Goal: Information Seeking & Learning: Compare options

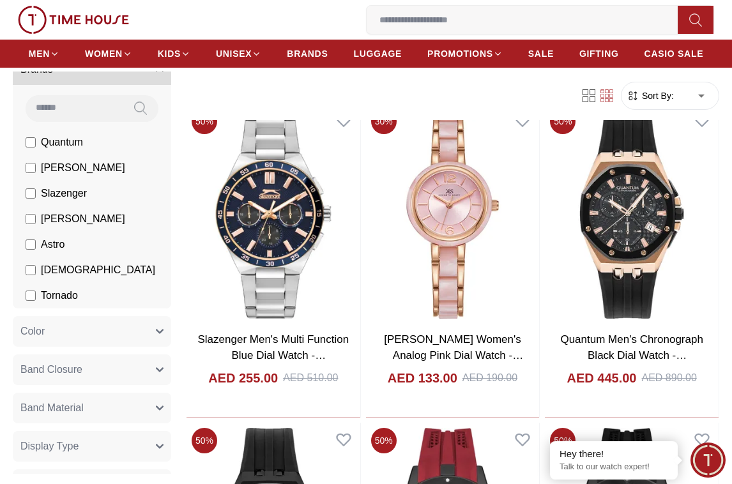
scroll to position [64, 0]
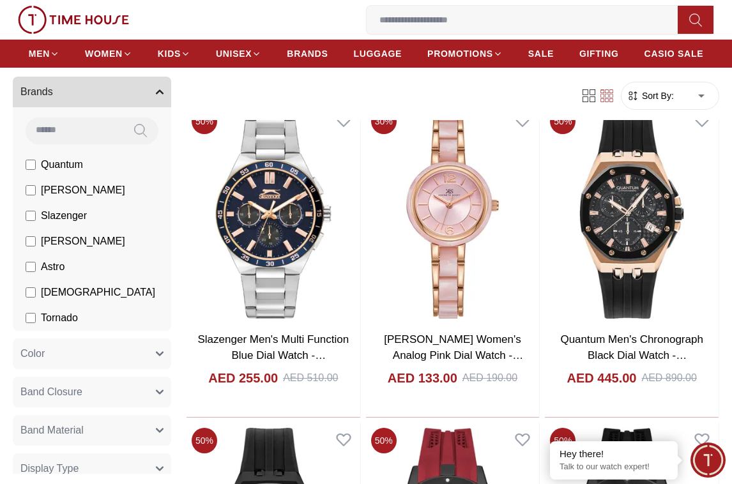
click at [33, 235] on label "[PERSON_NAME]" at bounding box center [76, 241] width 100 height 15
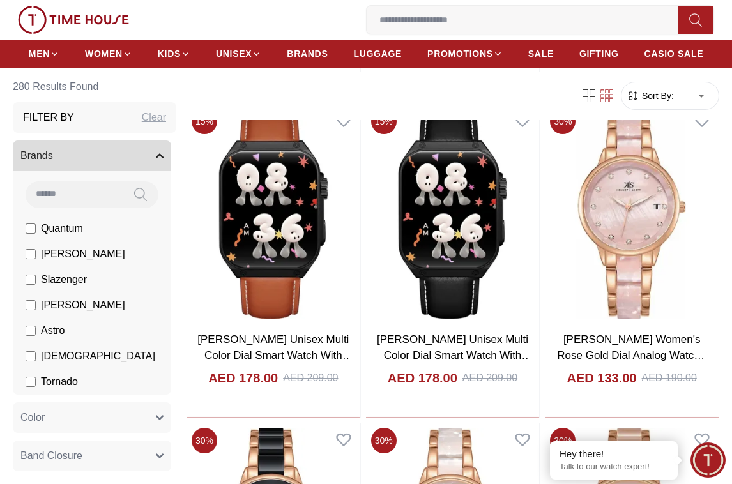
click at [103, 197] on input at bounding box center [74, 194] width 97 height 26
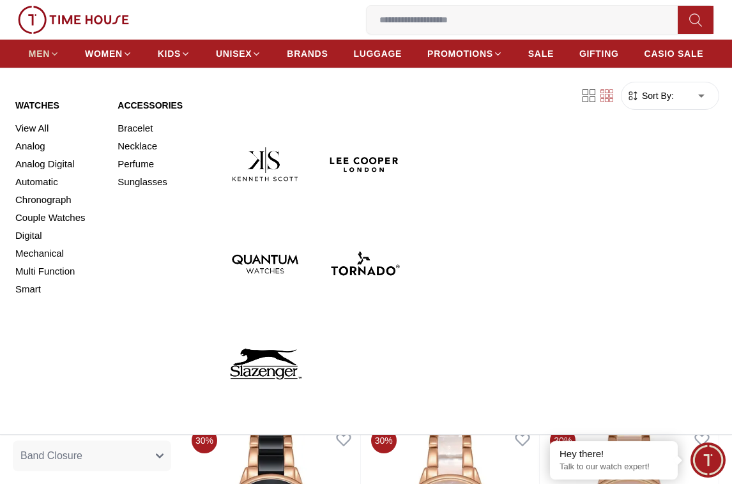
click at [36, 49] on span "MEN" at bounding box center [39, 53] width 21 height 13
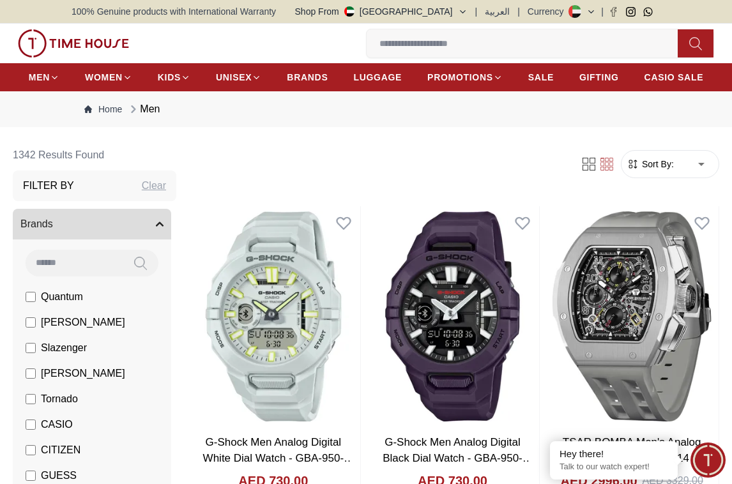
click at [45, 367] on span "[PERSON_NAME]" at bounding box center [83, 373] width 84 height 15
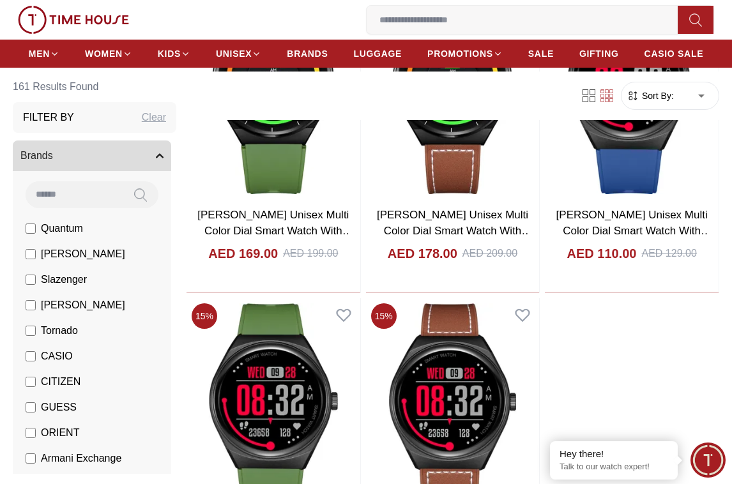
scroll to position [1981, 0]
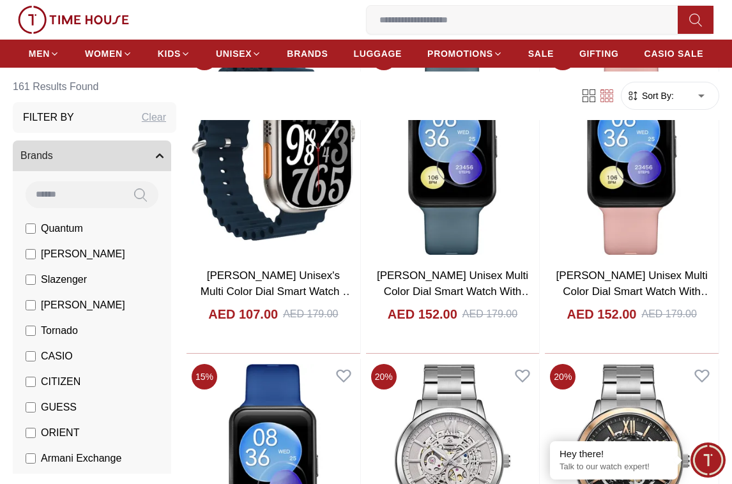
click at [36, 308] on label "[PERSON_NAME]" at bounding box center [76, 305] width 100 height 15
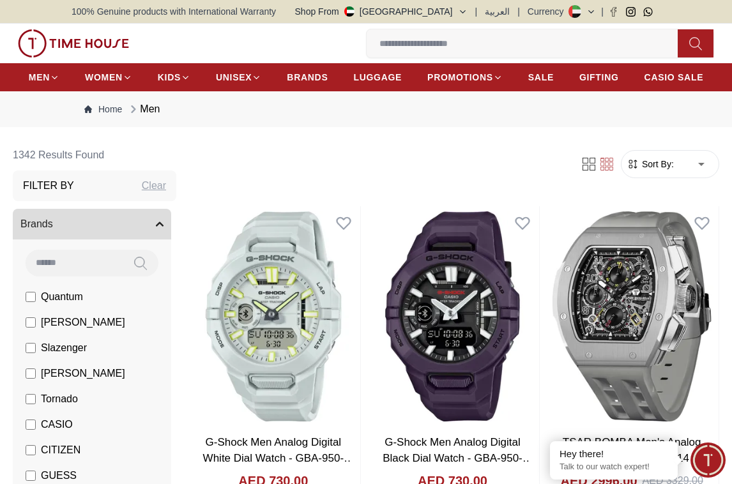
scroll to position [128, 0]
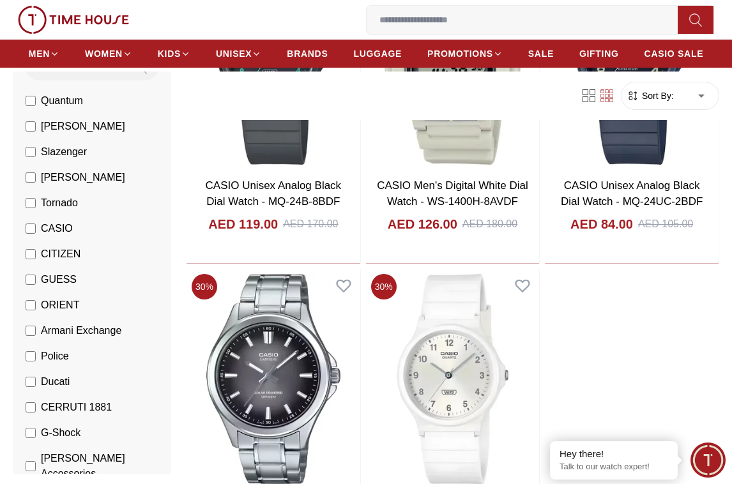
scroll to position [2044, 0]
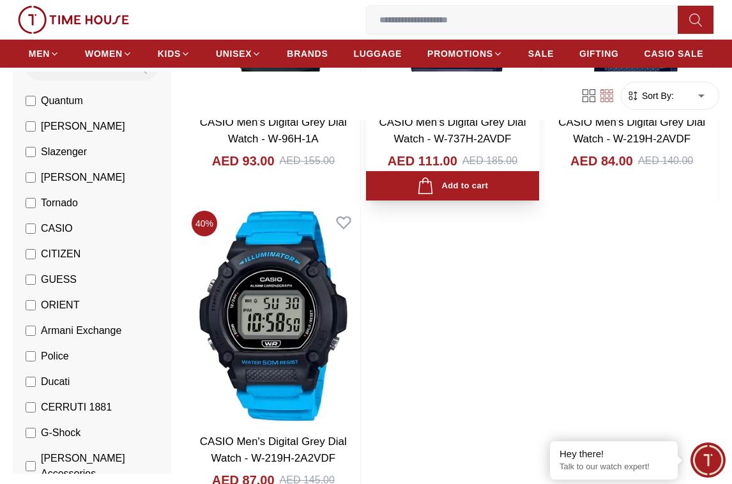
scroll to position [4408, 0]
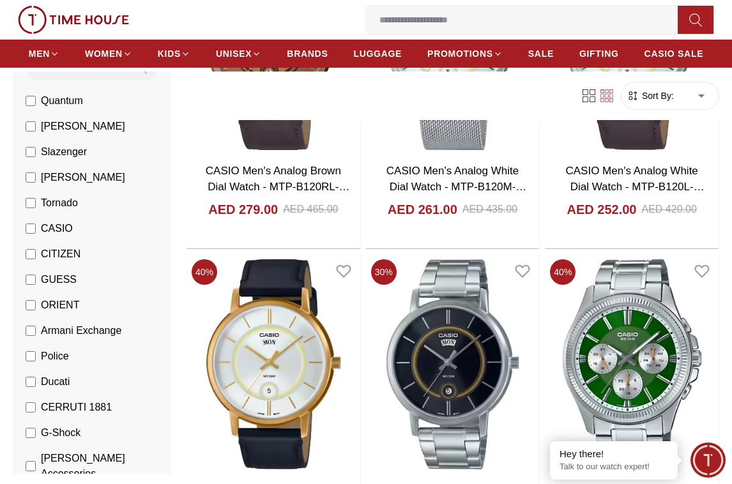
scroll to position [8050, 0]
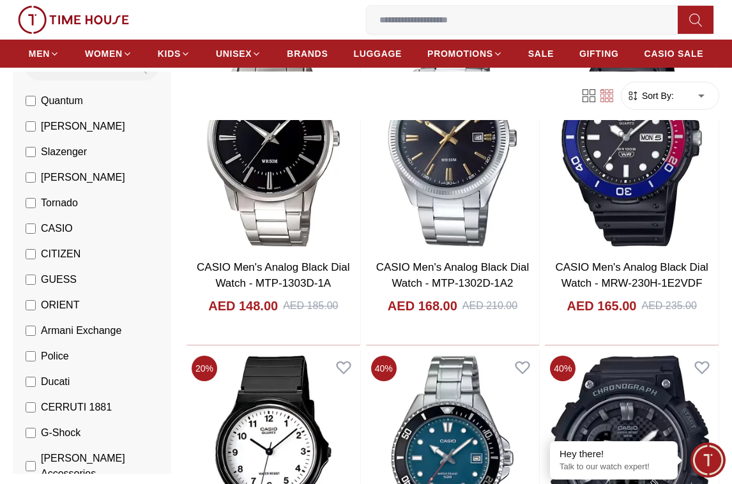
scroll to position [8881, 0]
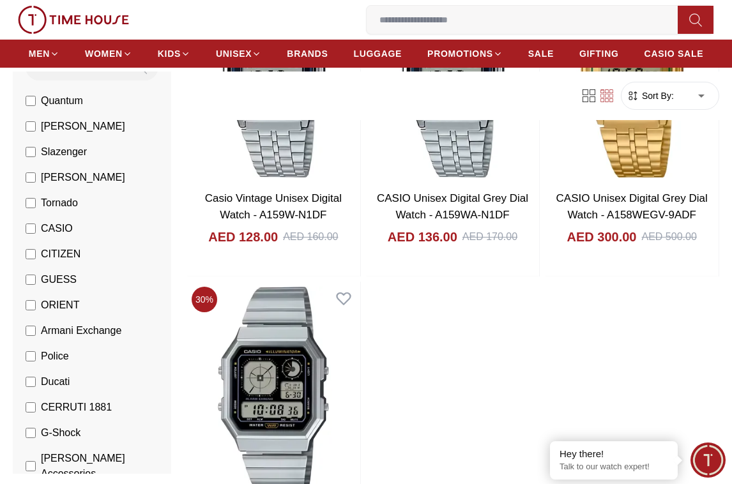
scroll to position [10605, 0]
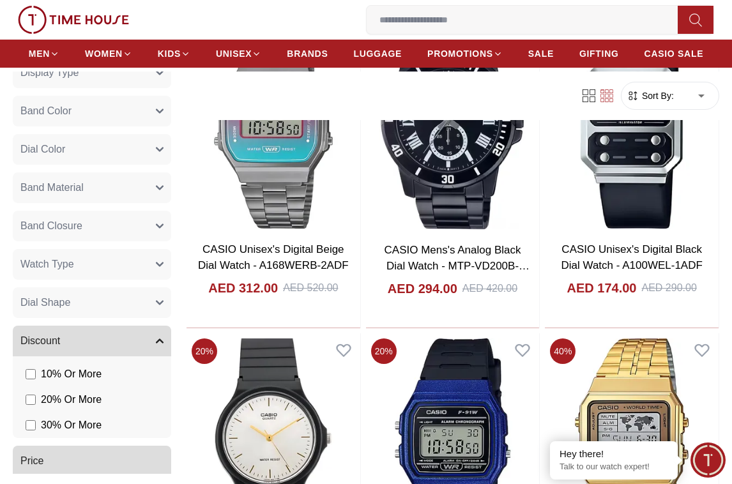
scroll to position [670, 0]
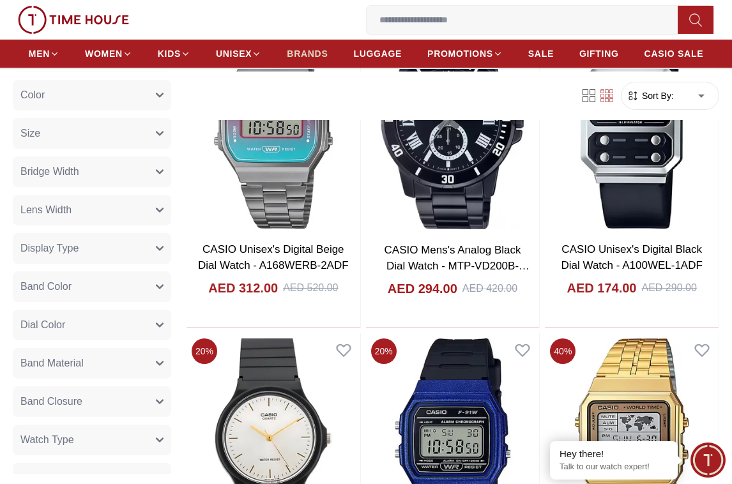
click at [312, 59] on span "BRANDS" at bounding box center [307, 53] width 41 height 13
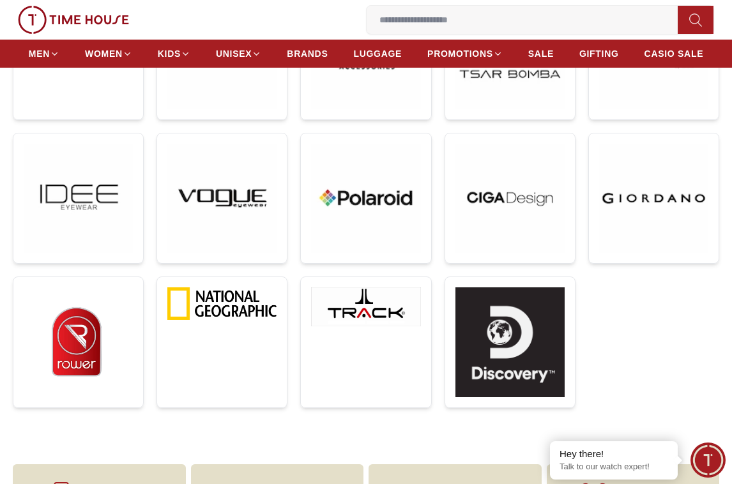
scroll to position [767, 0]
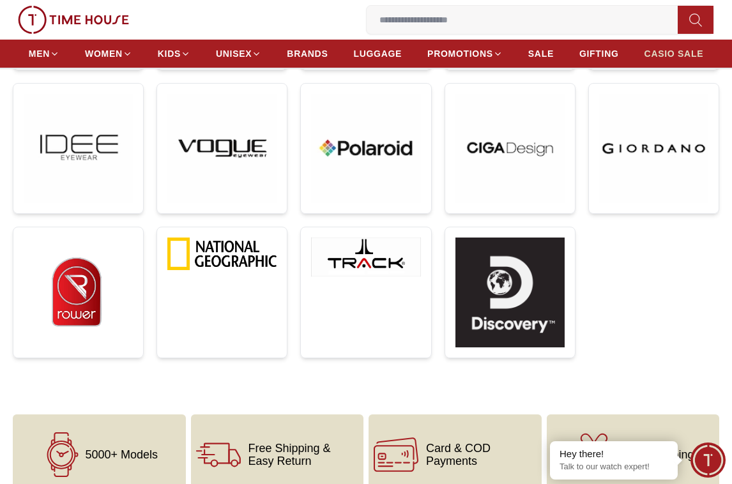
click at [668, 59] on span "CASIO SALE" at bounding box center [674, 53] width 59 height 13
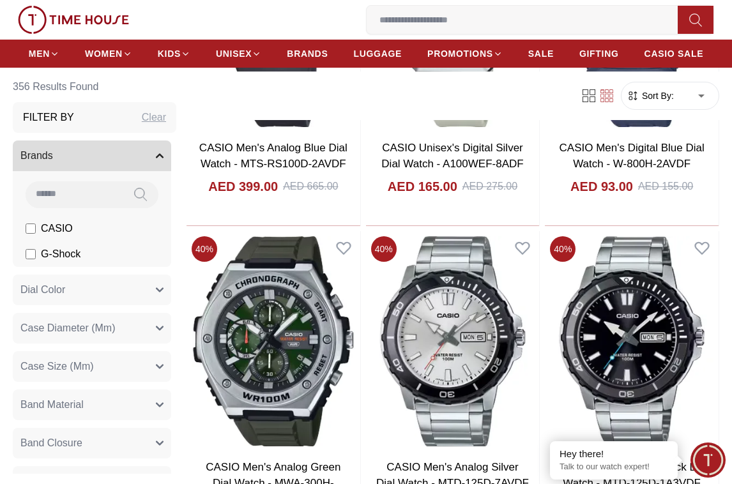
scroll to position [767, 0]
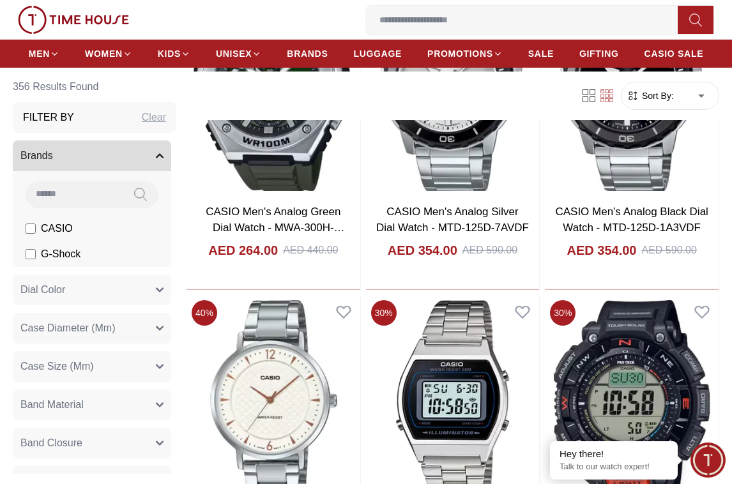
click at [72, 247] on span "G-Shock" at bounding box center [61, 254] width 40 height 15
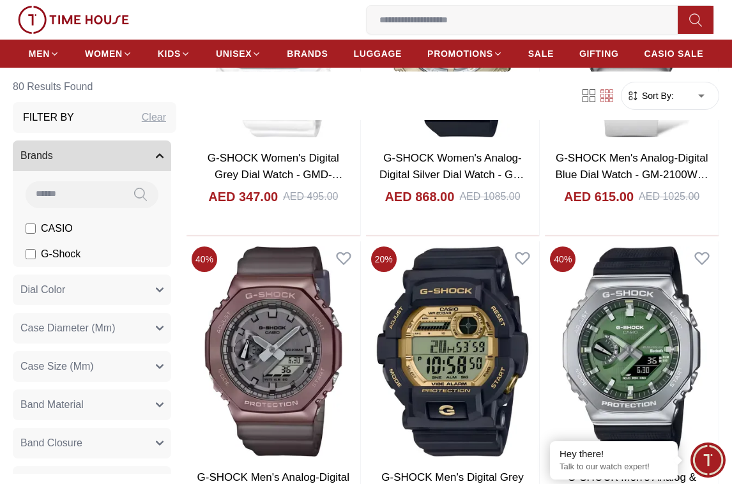
scroll to position [4153, 0]
